Goal: Use online tool/utility: Utilize a website feature to perform a specific function

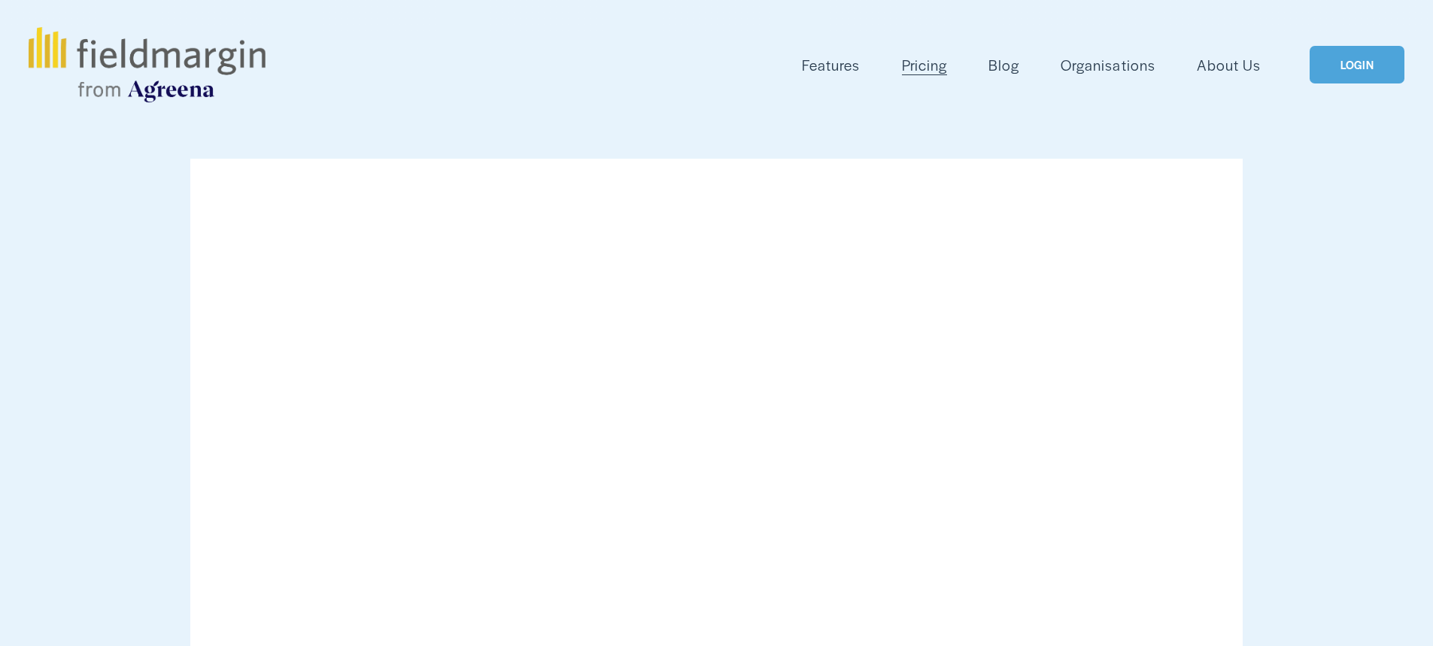
click at [1348, 73] on link "LOGIN" at bounding box center [1356, 65] width 95 height 38
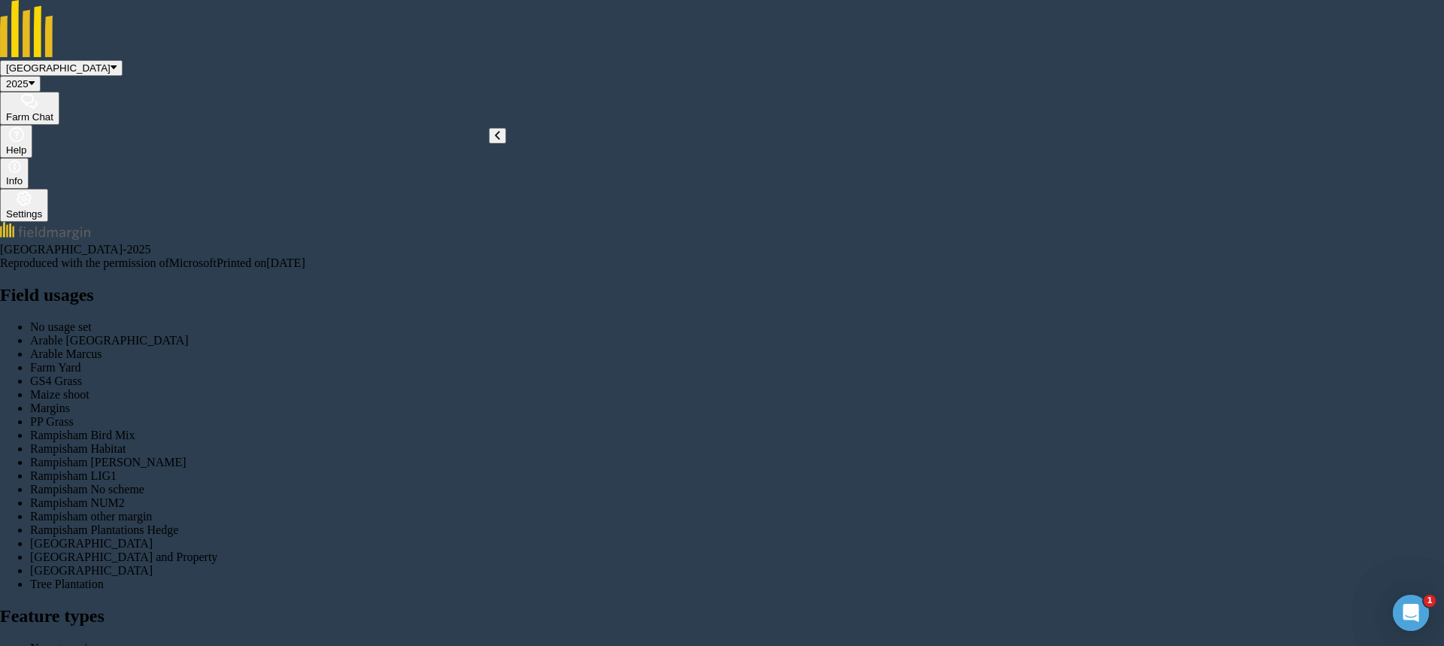
click at [501, 144] on button at bounding box center [497, 136] width 17 height 16
